Goal: Task Accomplishment & Management: Manage account settings

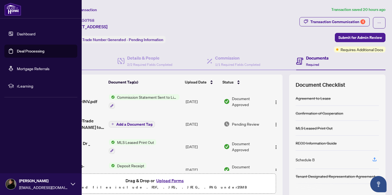
click at [23, 35] on link "Dashboard" at bounding box center [26, 33] width 19 height 5
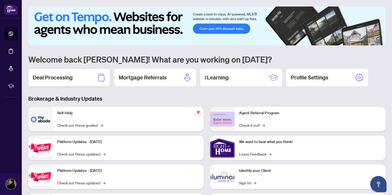
click at [93, 79] on div "Deal Processing" at bounding box center [69, 77] width 82 height 17
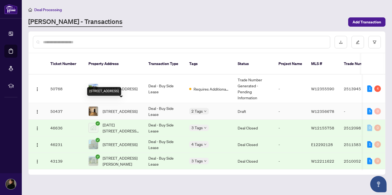
click at [129, 108] on span "[STREET_ADDRESS]" at bounding box center [120, 111] width 35 height 6
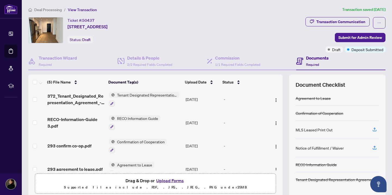
scroll to position [35, 0]
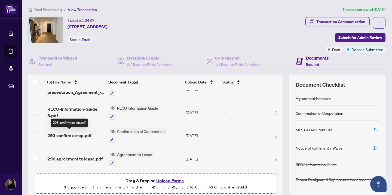
click at [87, 135] on span "293 confirm co-op.pdf" at bounding box center [69, 135] width 44 height 7
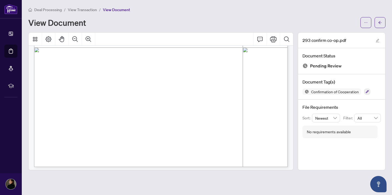
scroll to position [253, 0]
